Goal: Find specific page/section: Find specific page/section

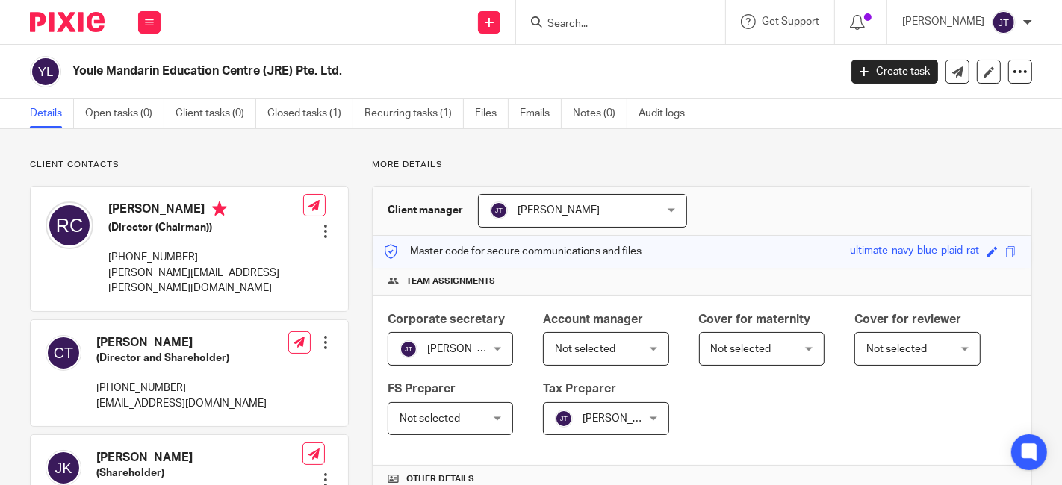
click at [614, 25] on input "Search" at bounding box center [613, 24] width 134 height 13
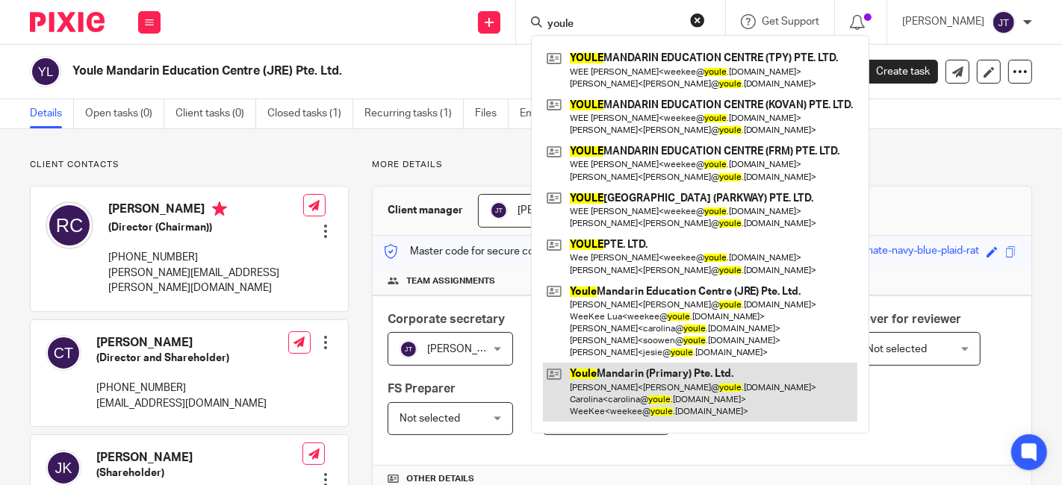
type input "youle"
click at [684, 387] on link at bounding box center [700, 392] width 314 height 59
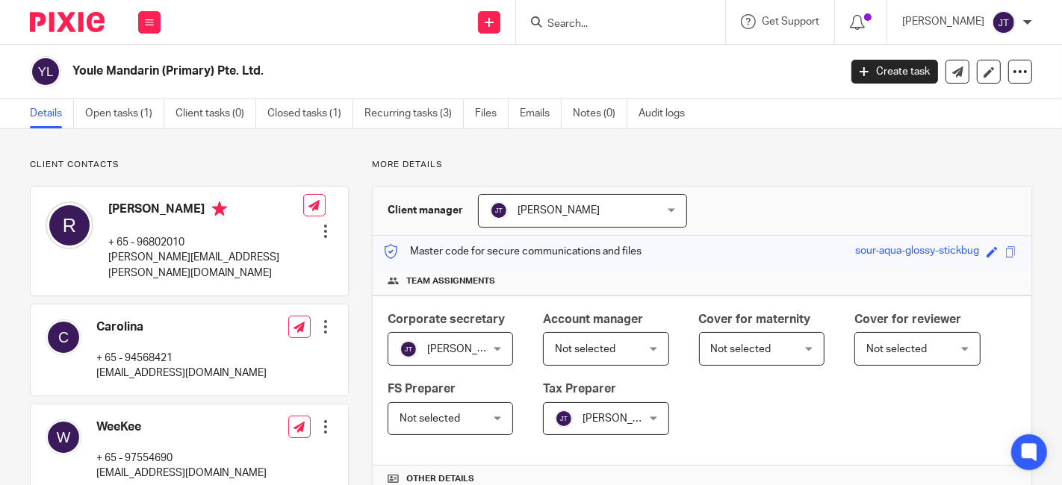
click at [596, 26] on input "Search" at bounding box center [613, 24] width 134 height 13
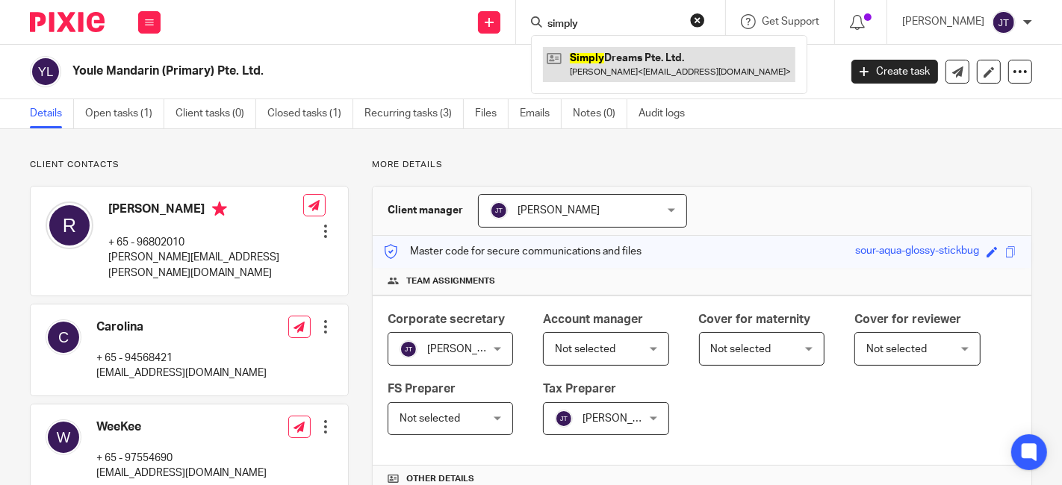
type input "simply"
click at [634, 58] on link at bounding box center [669, 64] width 252 height 34
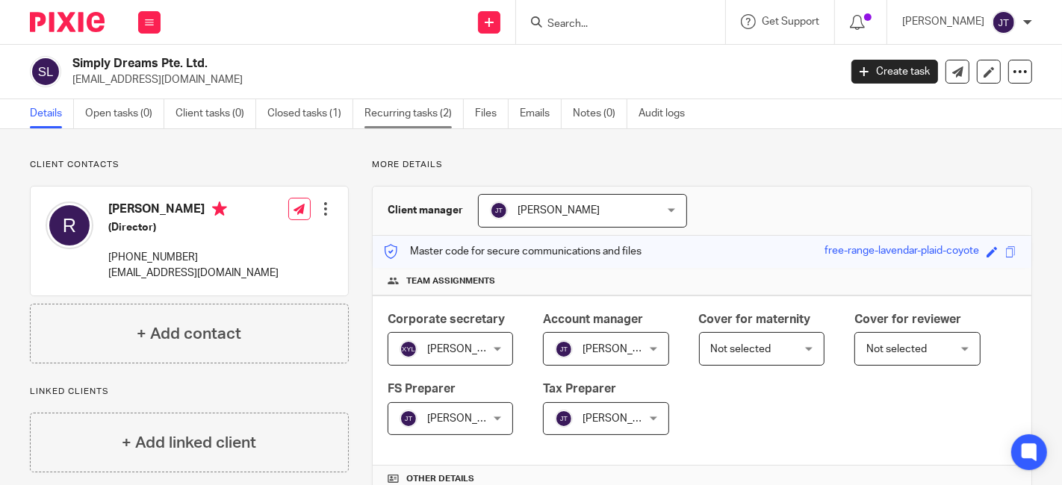
click at [408, 112] on link "Recurring tasks (2)" at bounding box center [413, 113] width 99 height 29
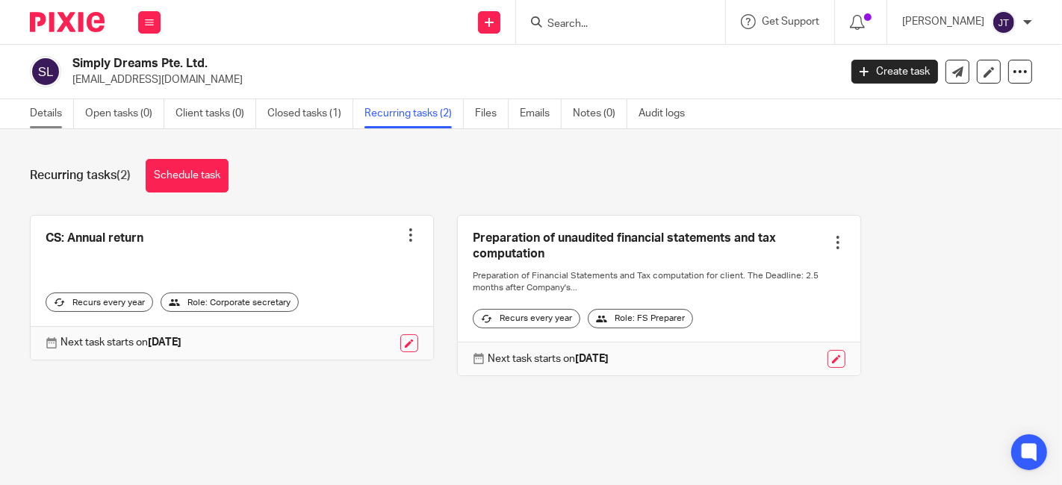
click at [46, 113] on link "Details" at bounding box center [52, 113] width 44 height 29
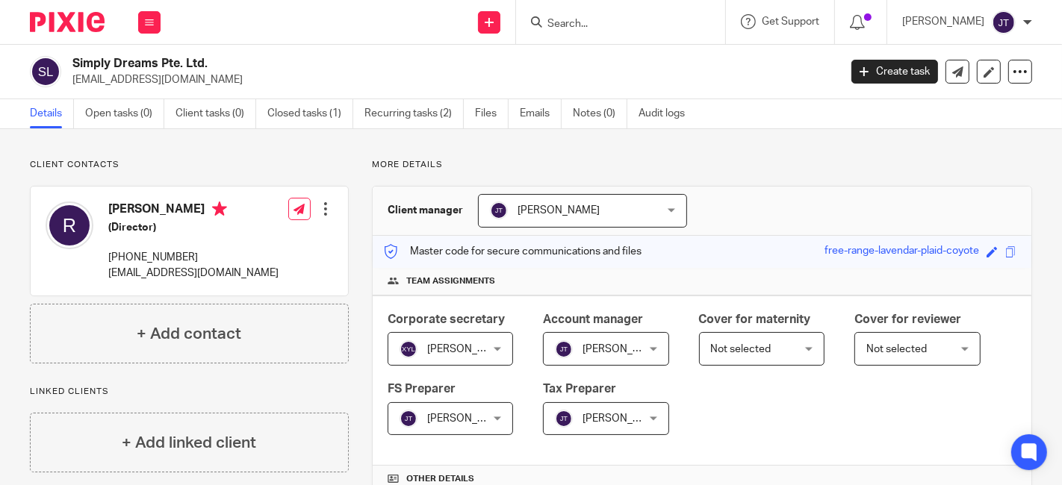
click at [593, 10] on div at bounding box center [620, 22] width 209 height 44
click at [601, 19] on input "Search" at bounding box center [613, 24] width 134 height 13
drag, startPoint x: 626, startPoint y: 19, endPoint x: 558, endPoint y: 19, distance: 67.9
click at [558, 19] on div "[PERSON_NAME]" at bounding box center [618, 22] width 174 height 19
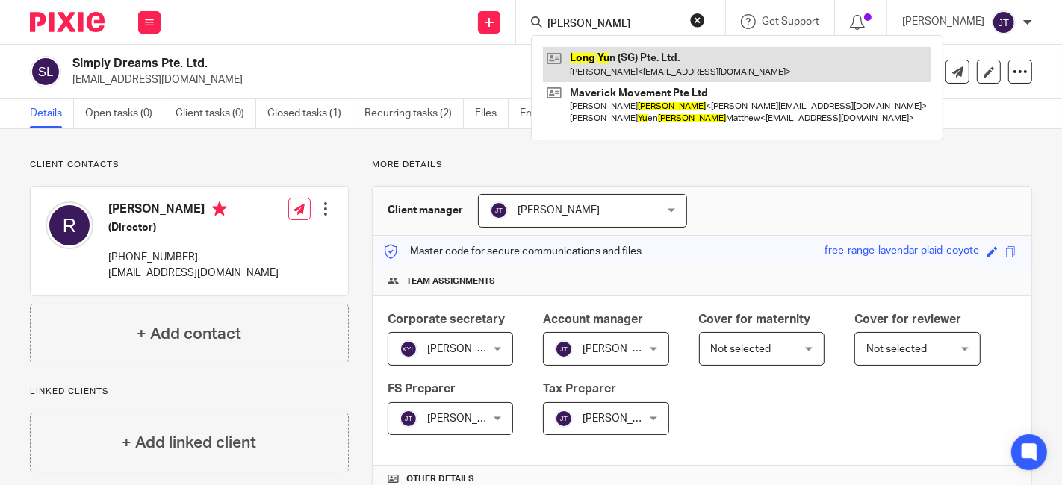
type input "[PERSON_NAME]"
click at [616, 64] on link at bounding box center [737, 64] width 388 height 34
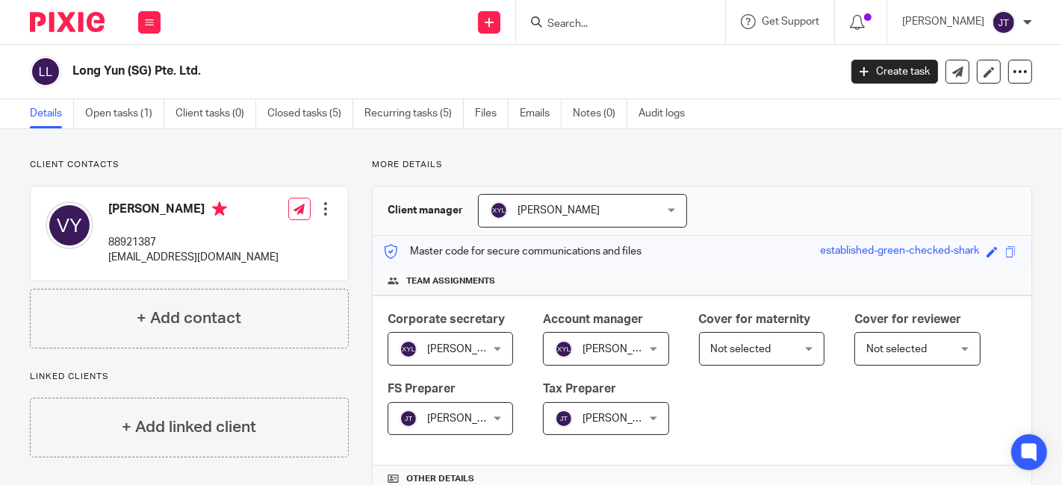
click at [618, 19] on input "Search" at bounding box center [613, 24] width 134 height 13
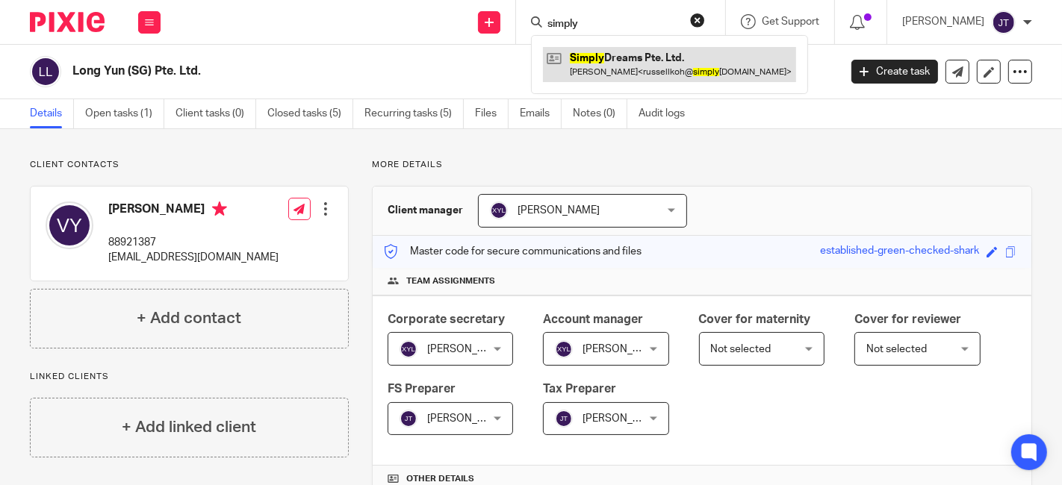
type input "simply"
click at [623, 65] on link at bounding box center [669, 64] width 253 height 34
click at [622, 60] on link at bounding box center [669, 64] width 253 height 34
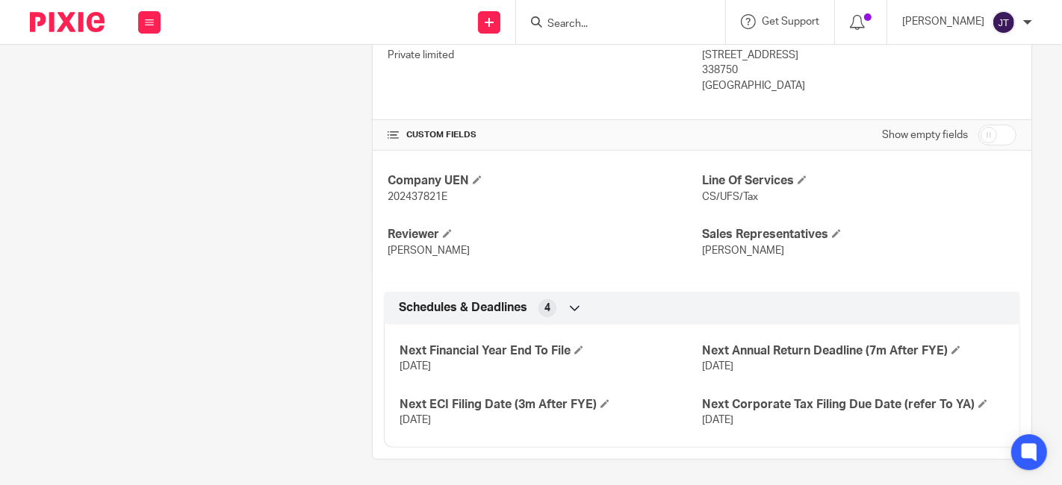
scroll to position [493, 0]
click at [614, 19] on input "Search" at bounding box center [613, 24] width 134 height 13
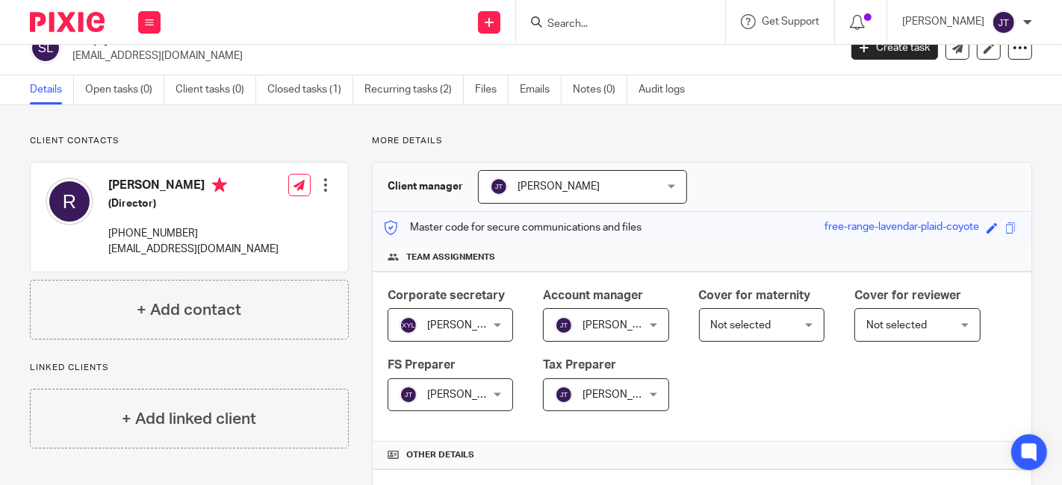
scroll to position [0, 0]
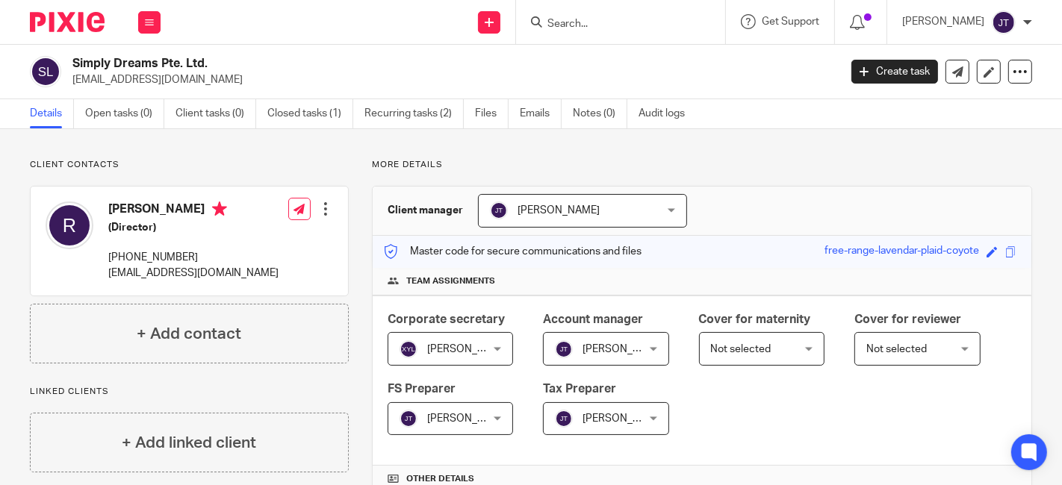
click at [598, 30] on input "Search" at bounding box center [613, 24] width 134 height 13
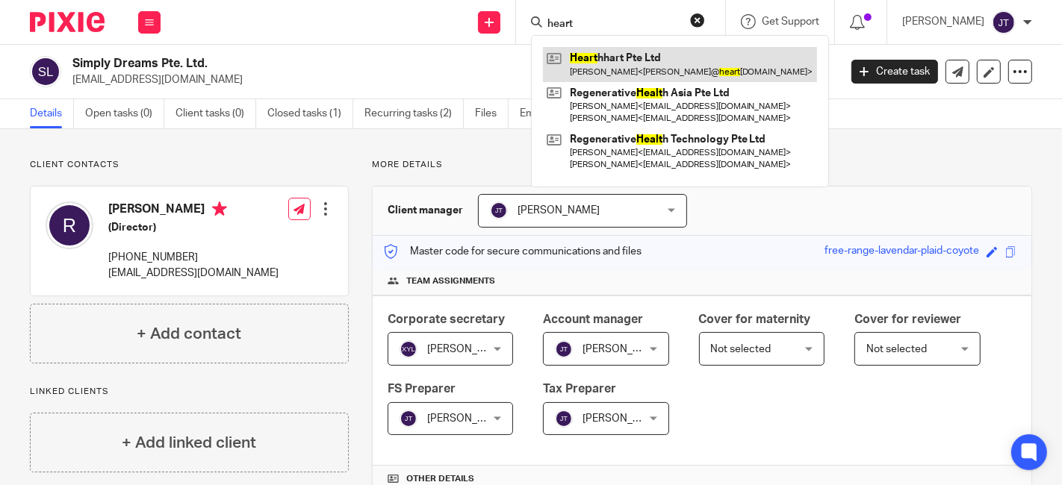
type input "heart"
click at [637, 57] on link at bounding box center [680, 64] width 274 height 34
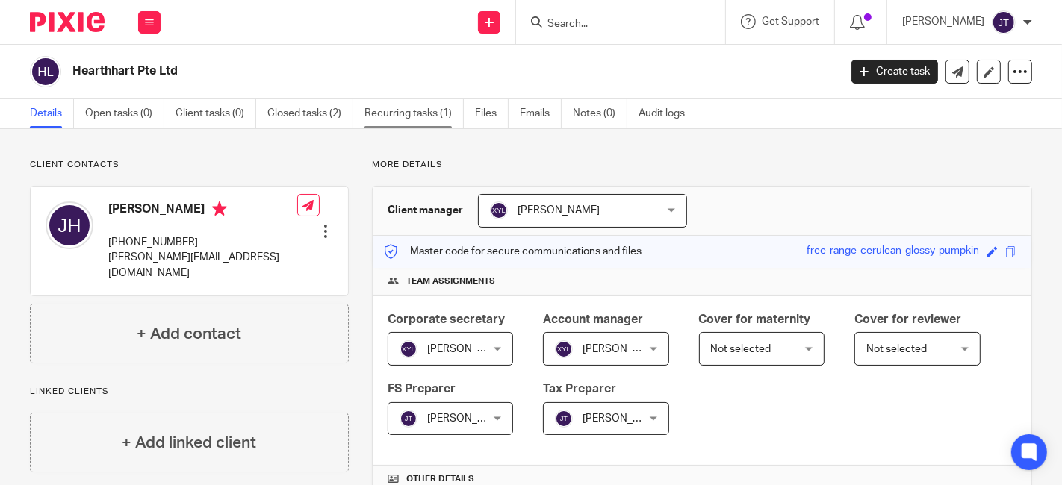
click at [399, 120] on link "Recurring tasks (1)" at bounding box center [413, 113] width 99 height 29
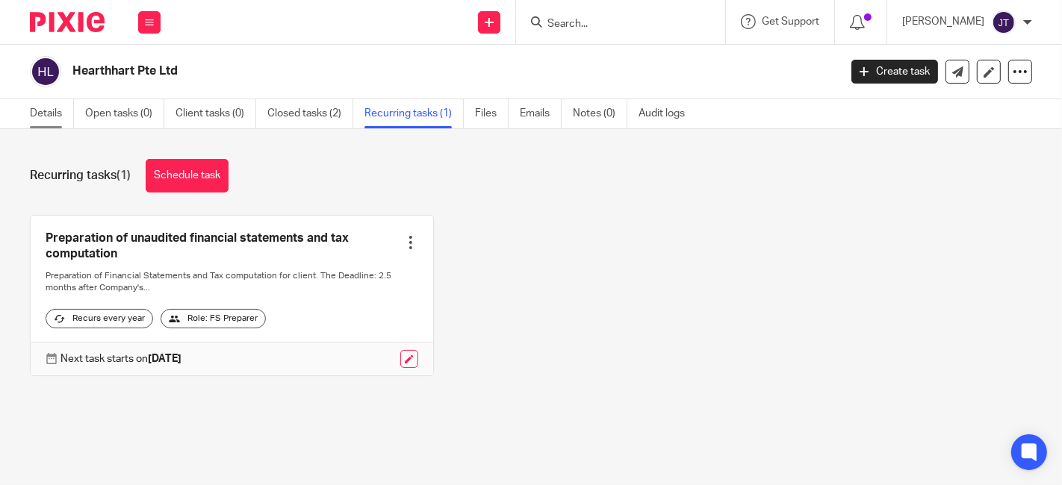
click at [55, 118] on link "Details" at bounding box center [52, 113] width 44 height 29
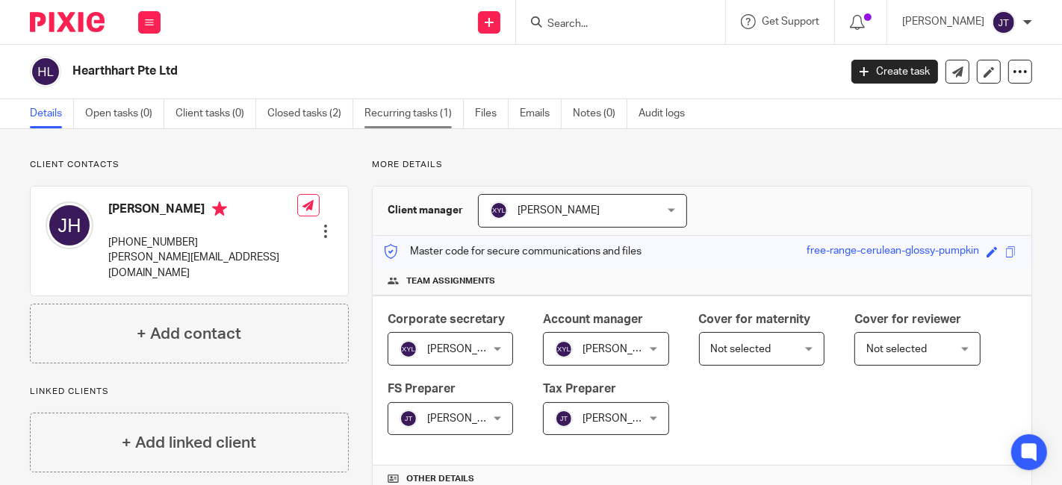
click at [414, 113] on link "Recurring tasks (1)" at bounding box center [413, 113] width 99 height 29
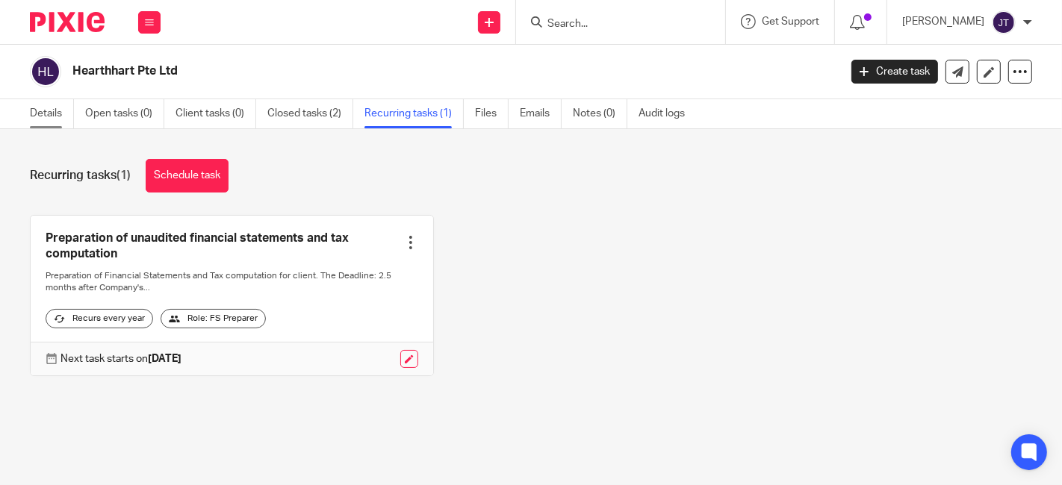
click at [60, 117] on link "Details" at bounding box center [52, 113] width 44 height 29
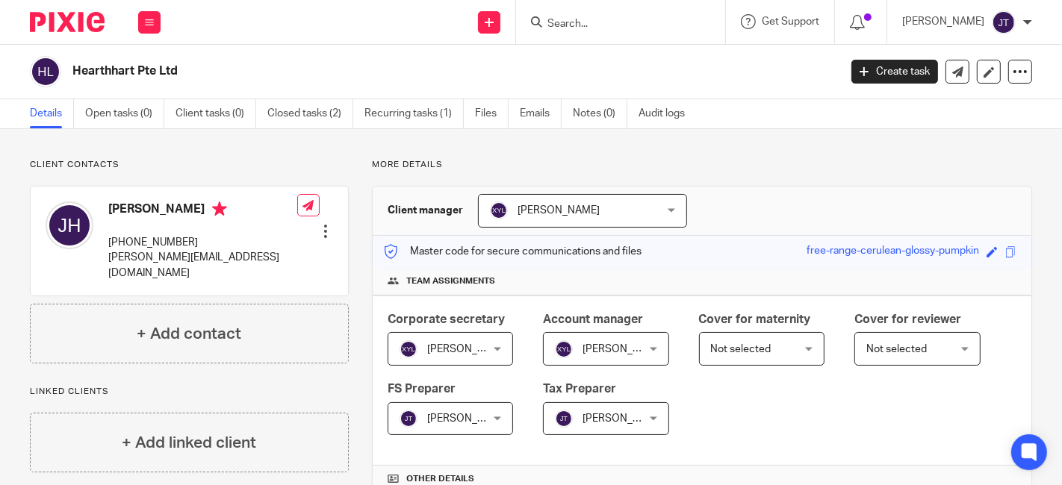
click at [608, 36] on div at bounding box center [620, 22] width 209 height 44
click at [612, 28] on input "Search" at bounding box center [613, 24] width 134 height 13
type input "s"
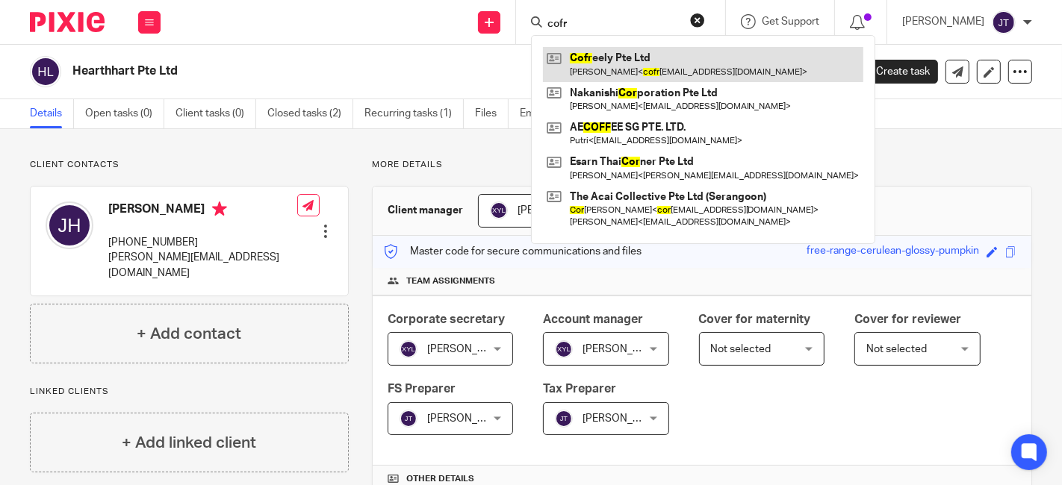
type input "cofr"
click at [618, 69] on link at bounding box center [703, 64] width 320 height 34
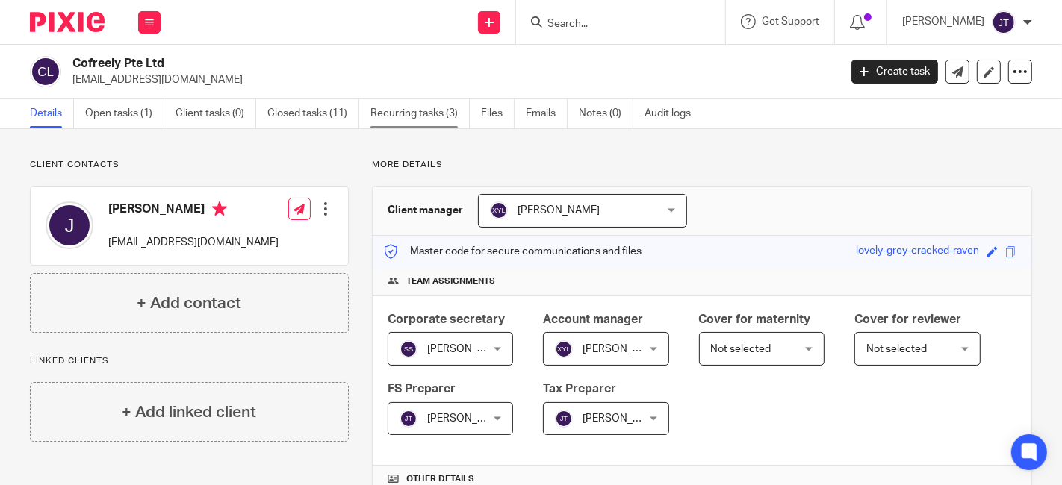
click at [415, 112] on link "Recurring tasks (3)" at bounding box center [419, 113] width 99 height 29
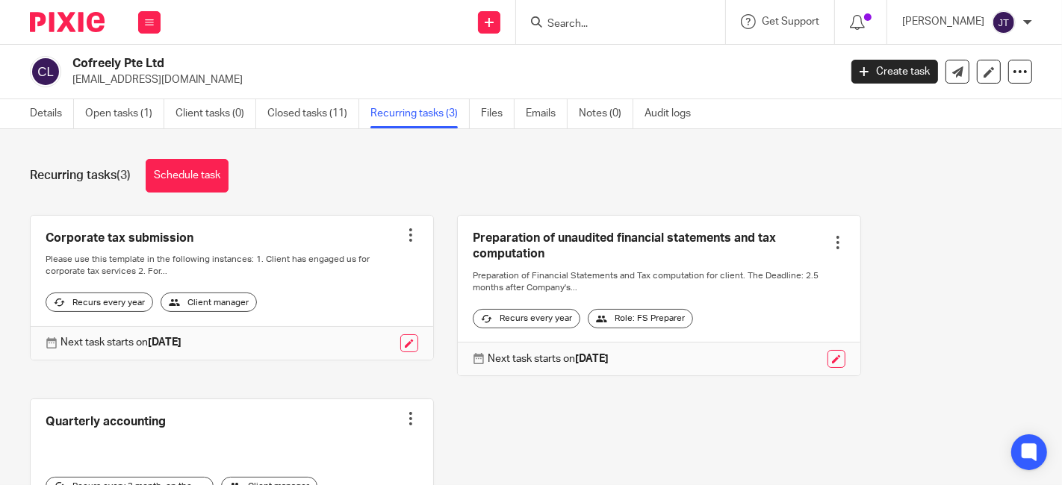
click at [599, 23] on input "Search" at bounding box center [613, 24] width 134 height 13
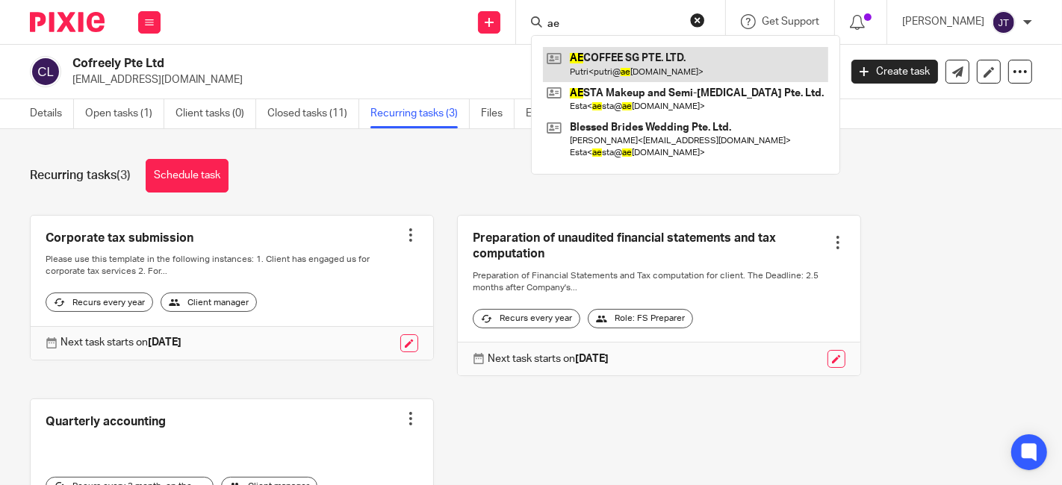
type input "ae"
click at [663, 57] on link at bounding box center [685, 64] width 285 height 34
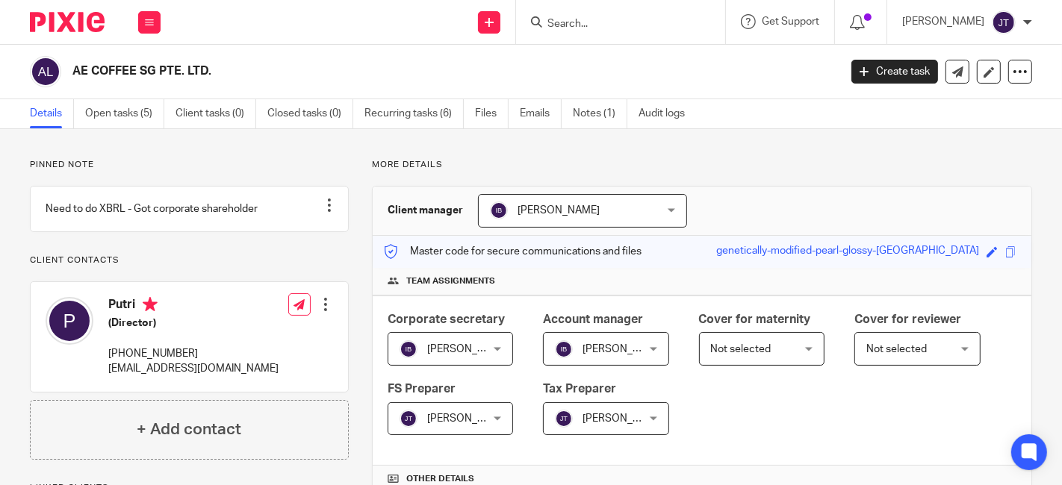
click at [63, 24] on img at bounding box center [67, 22] width 75 height 20
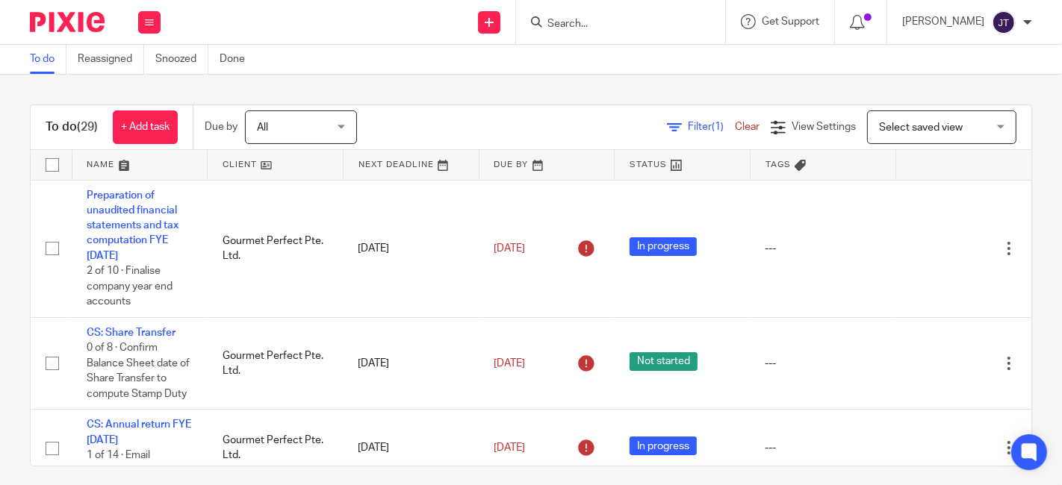
click at [237, 165] on link at bounding box center [275, 165] width 135 height 30
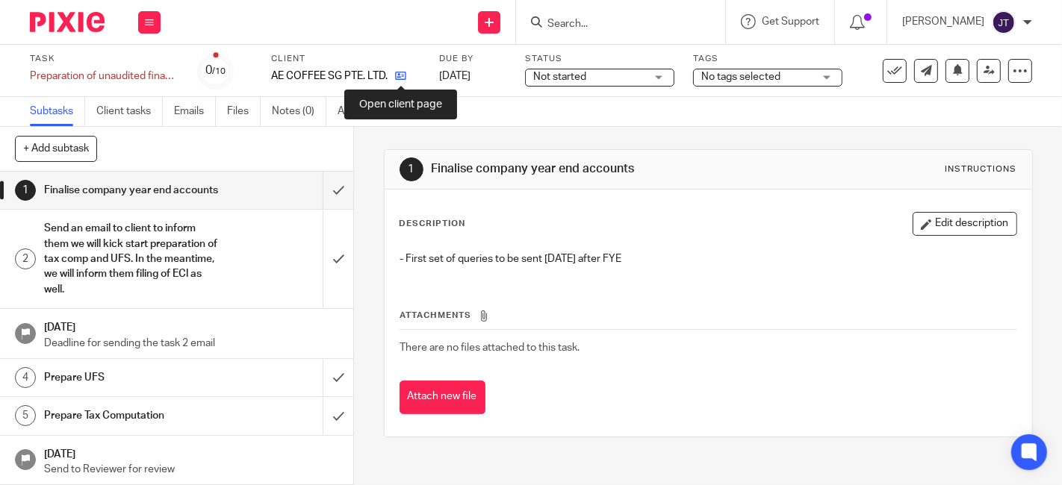
click at [399, 76] on icon at bounding box center [400, 75] width 11 height 11
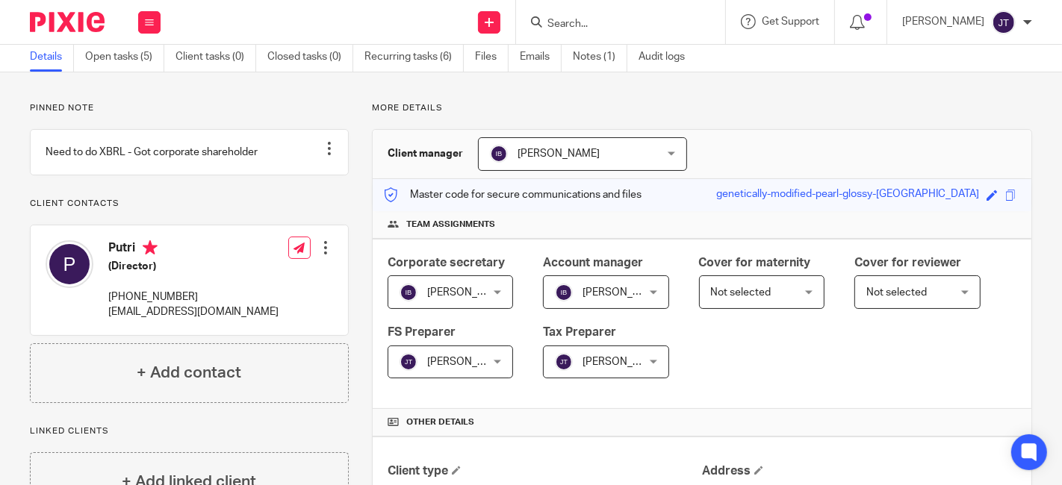
scroll to position [83, 0]
